Goal: Transaction & Acquisition: Purchase product/service

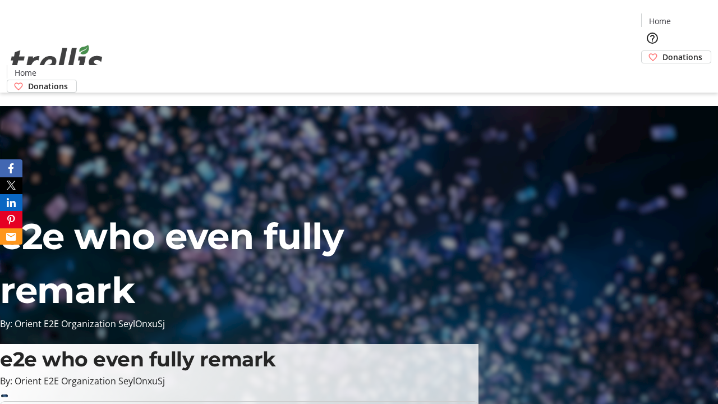
click at [662, 51] on span "Donations" at bounding box center [682, 57] width 40 height 12
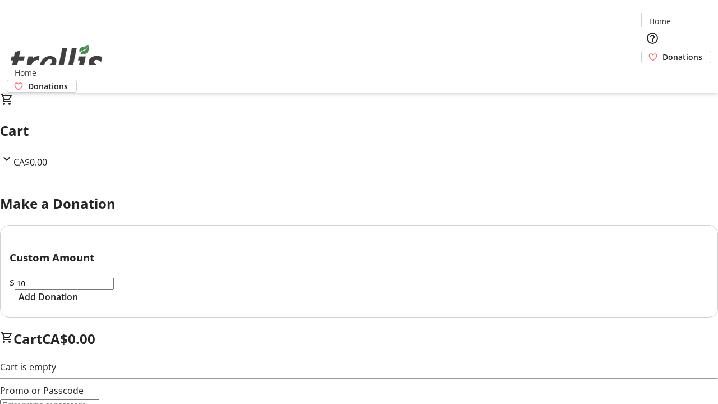
click at [78, 303] on span "Add Donation" at bounding box center [48, 296] width 59 height 13
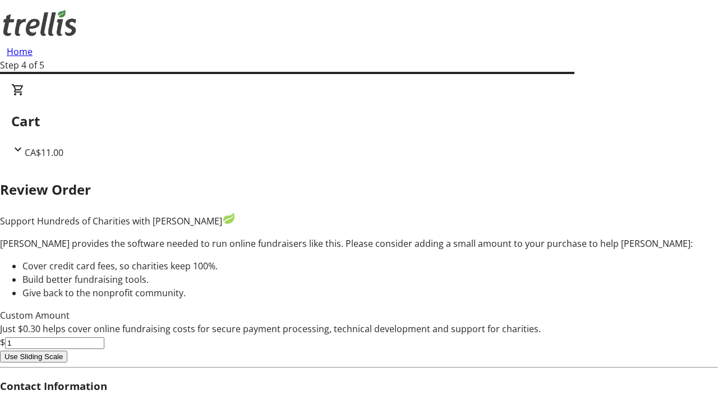
type input "5"
